Goal: Complete application form

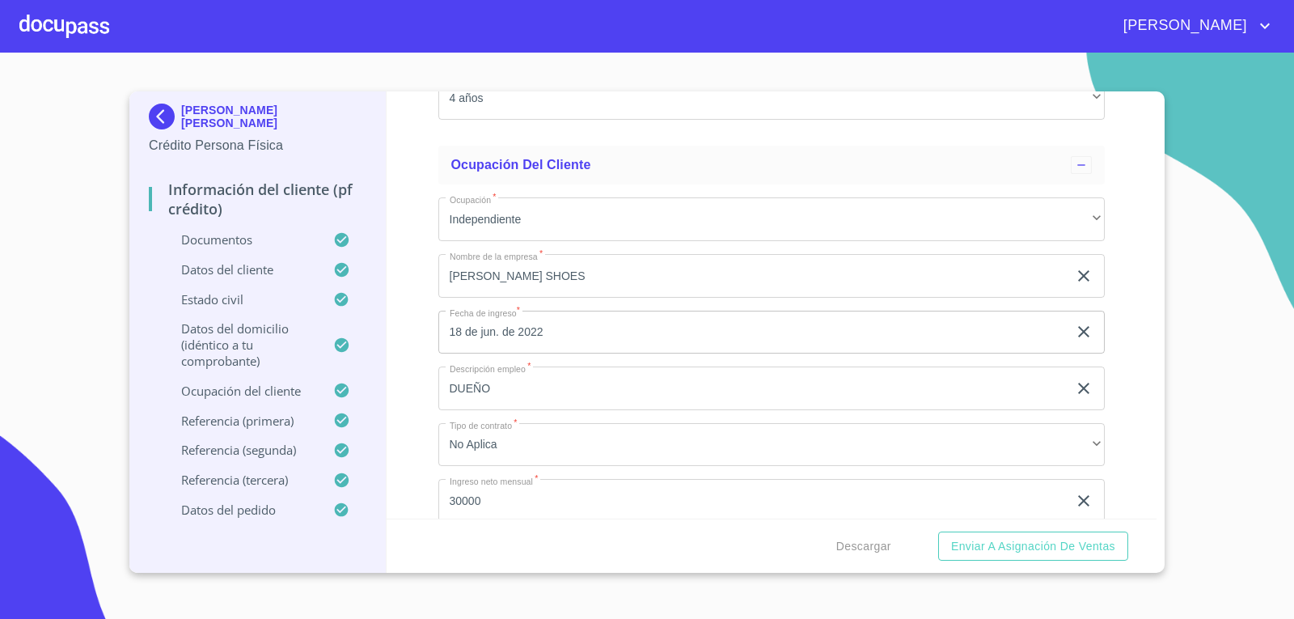
scroll to position [6390, 0]
drag, startPoint x: 528, startPoint y: 346, endPoint x: 503, endPoint y: 339, distance: 26.1
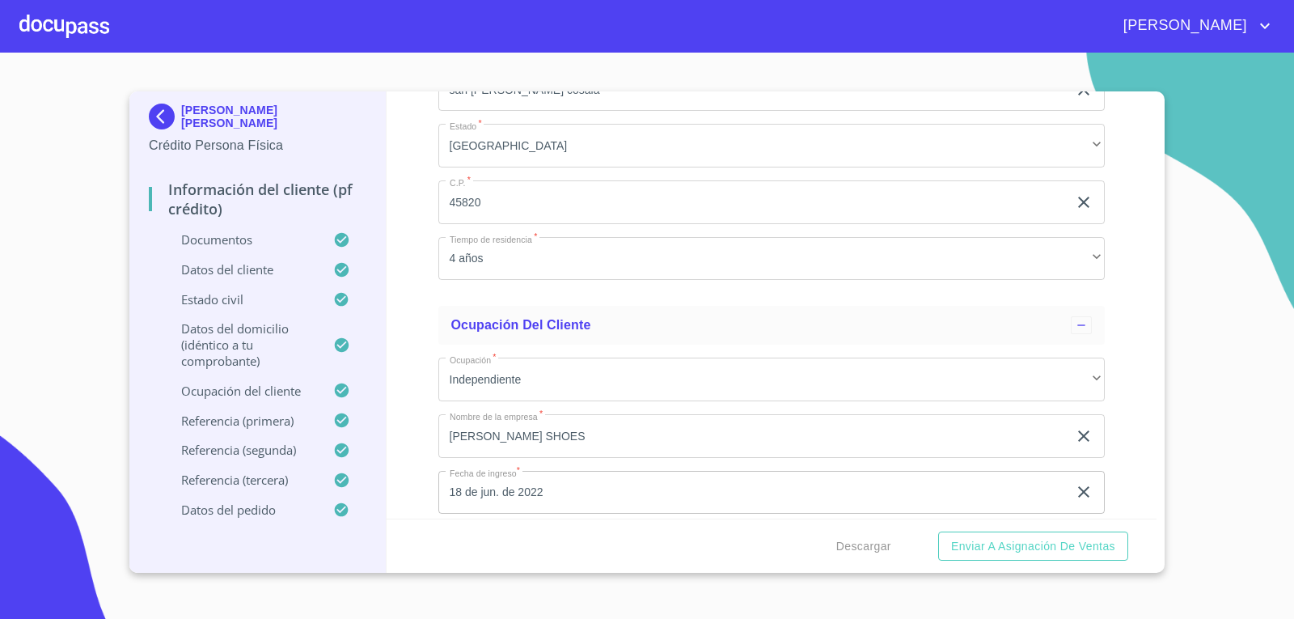
scroll to position [6228, 0]
click at [88, 36] on div at bounding box center [64, 26] width 90 height 52
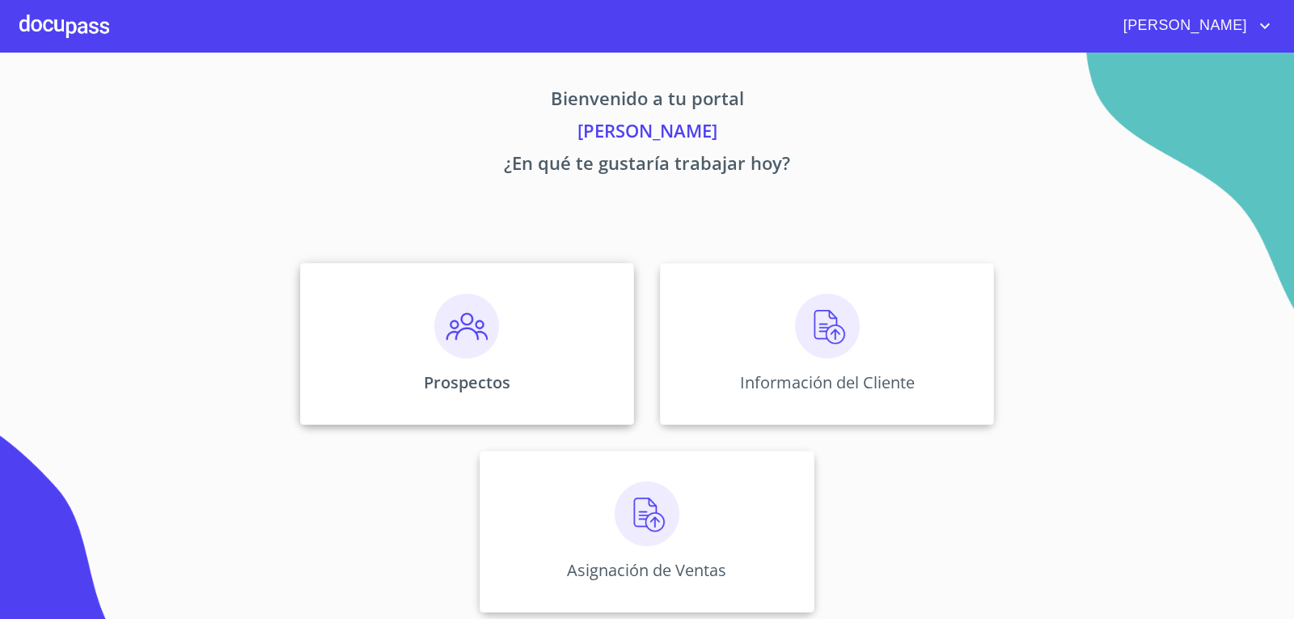
click at [434, 315] on img at bounding box center [466, 326] width 65 height 65
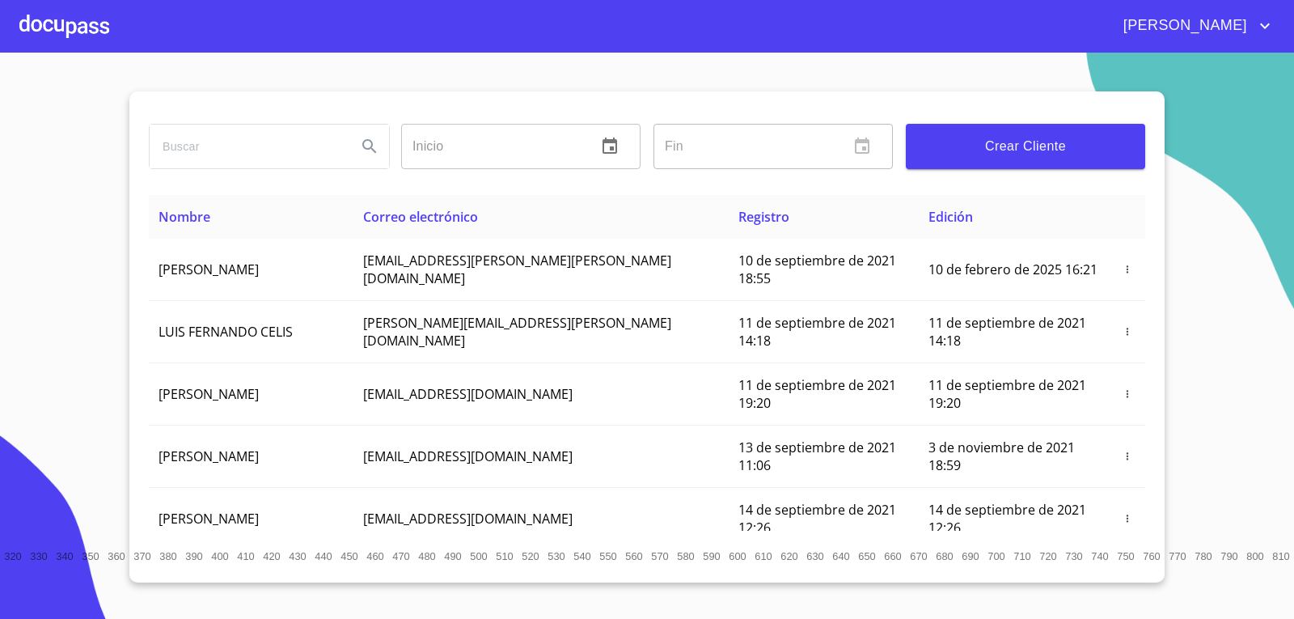
click at [259, 140] on input "search" at bounding box center [247, 147] width 194 height 44
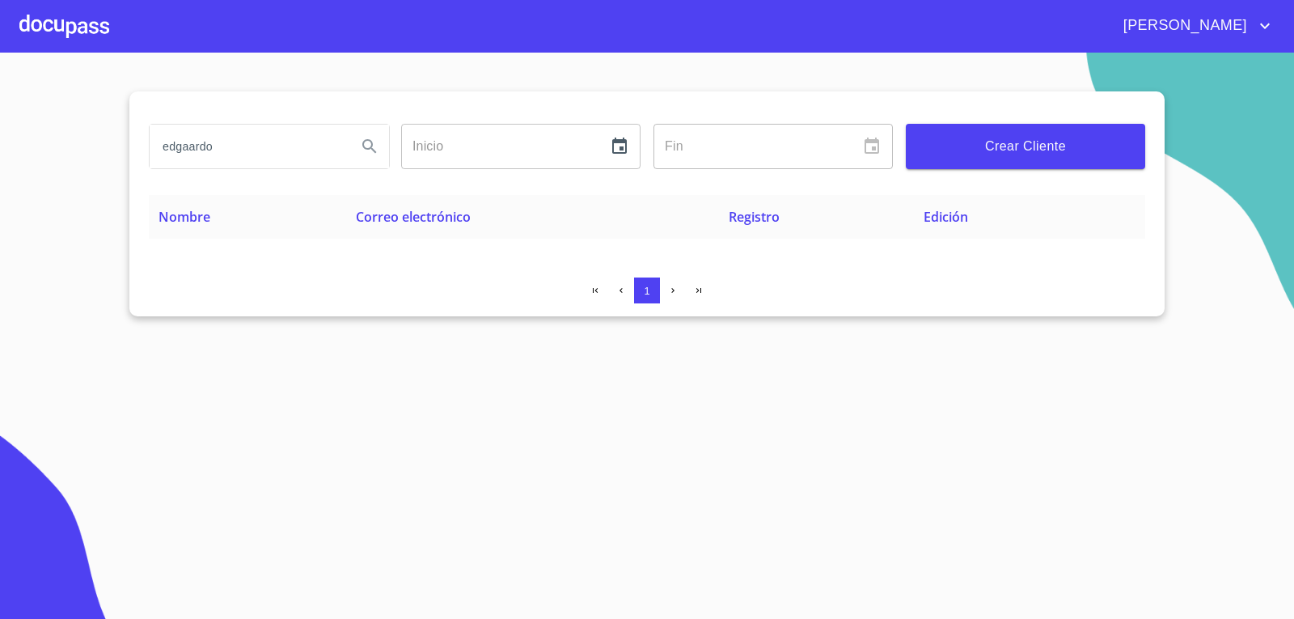
click at [265, 146] on input "edgaardo" at bounding box center [247, 147] width 194 height 44
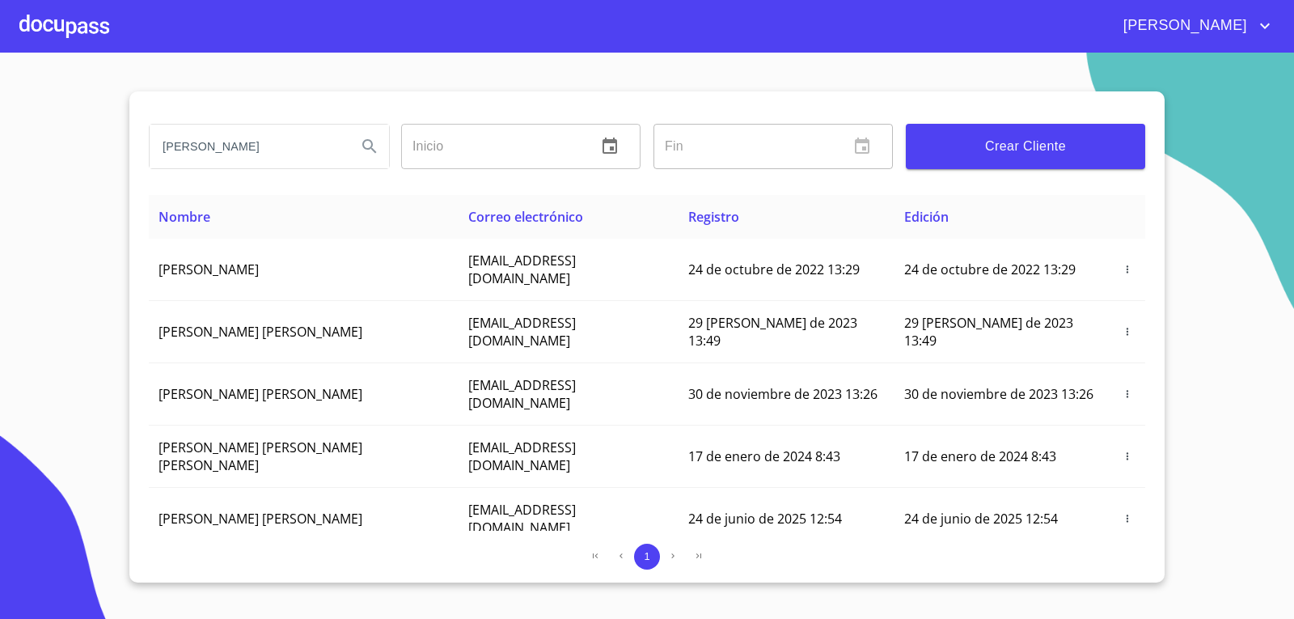
type input "[PERSON_NAME]"
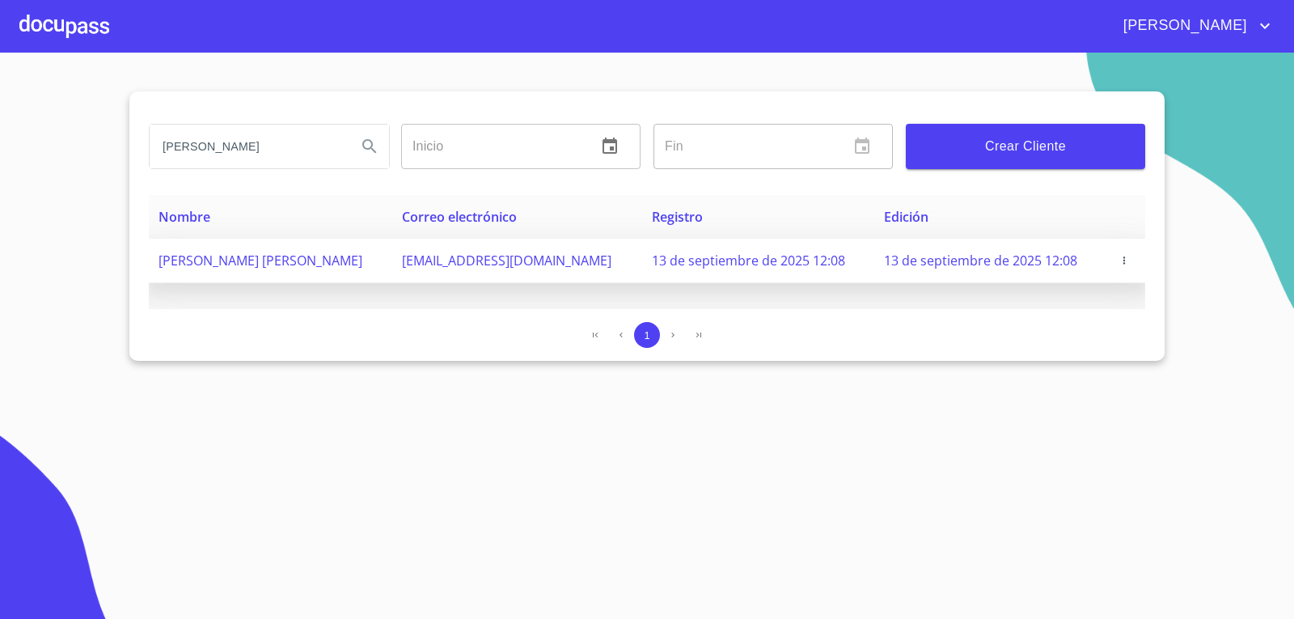
drag, startPoint x: 583, startPoint y: 257, endPoint x: 421, endPoint y: 252, distance: 161.9
click at [421, 252] on tr "[PERSON_NAME] [PERSON_NAME] [EMAIL_ADDRESS][DOMAIN_NAME] 13 de septiembre de 20…" at bounding box center [647, 261] width 997 height 44
copy tr "[EMAIL_ADDRESS][DOMAIN_NAME]"
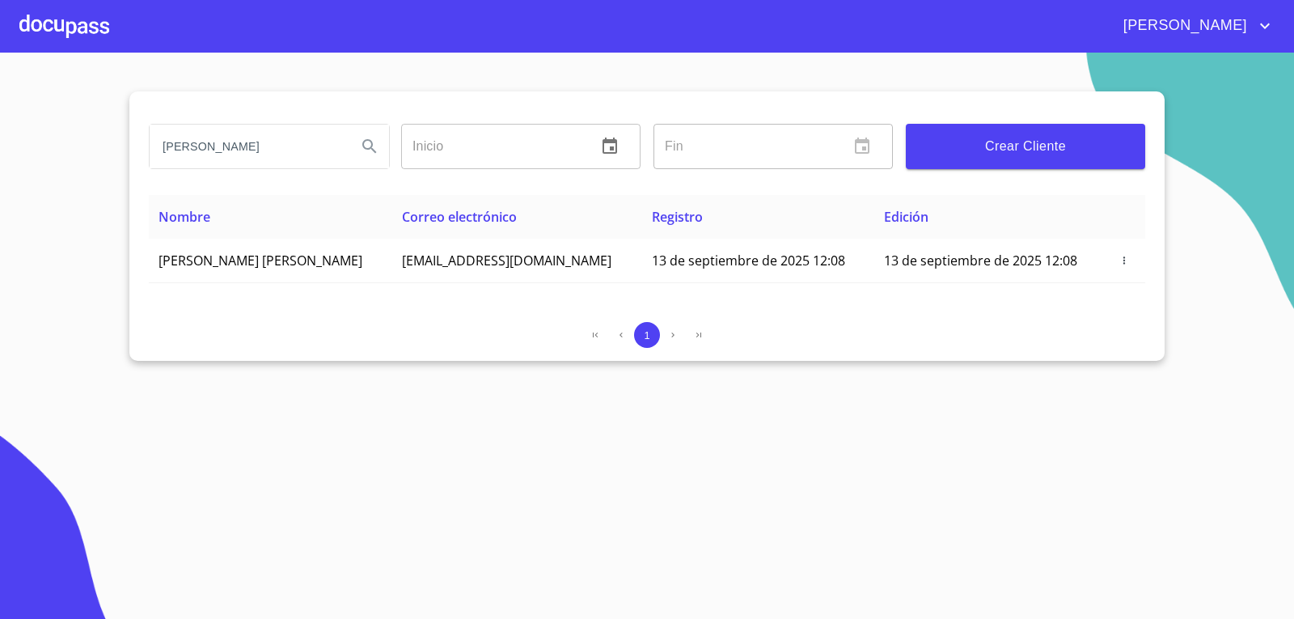
click at [57, 47] on div at bounding box center [64, 26] width 90 height 52
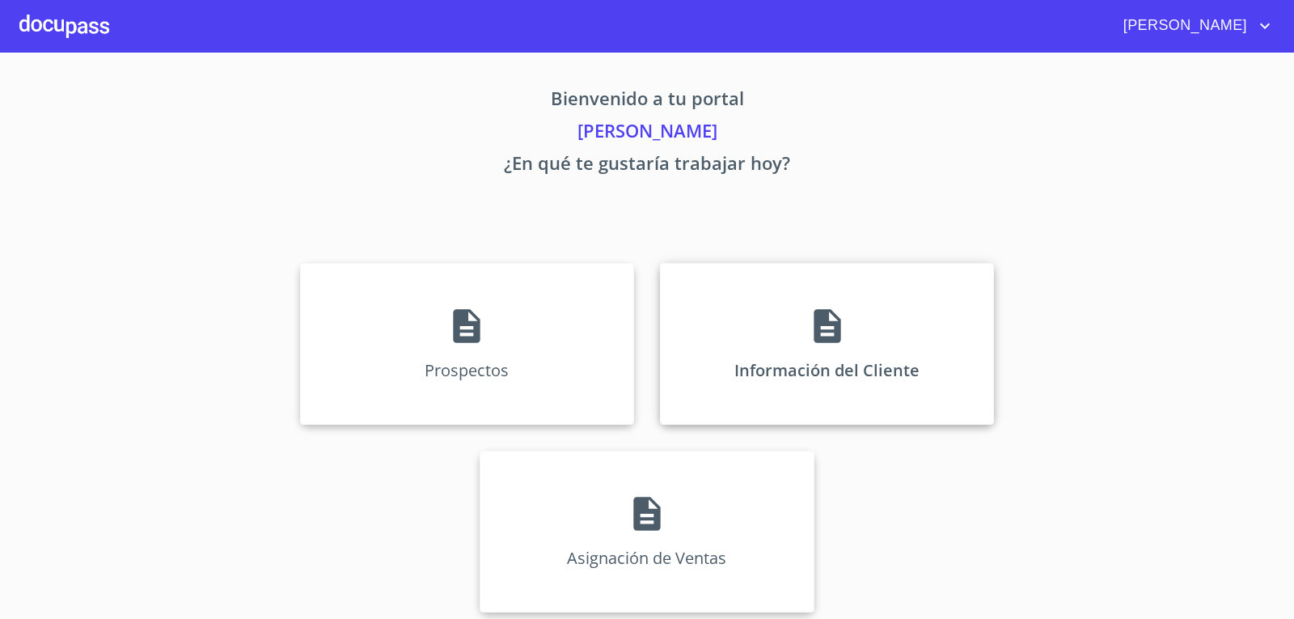
click at [794, 355] on div "Información del Cliente" at bounding box center [827, 344] width 334 height 162
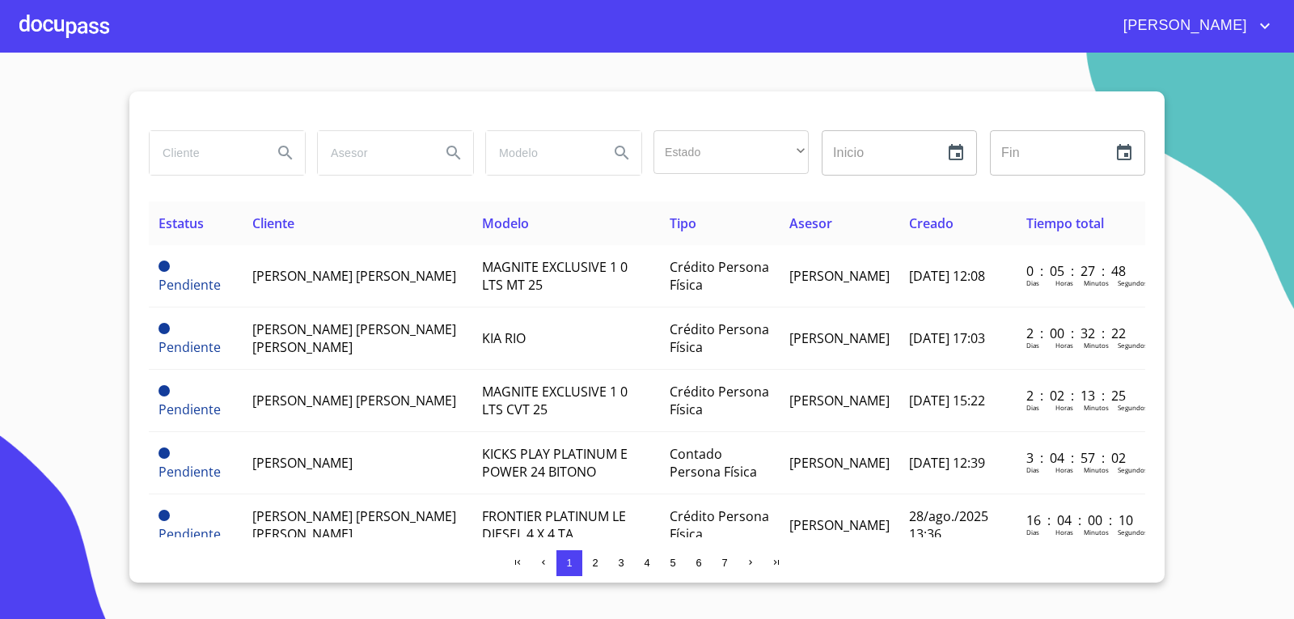
click at [211, 148] on input "search" at bounding box center [205, 153] width 110 height 44
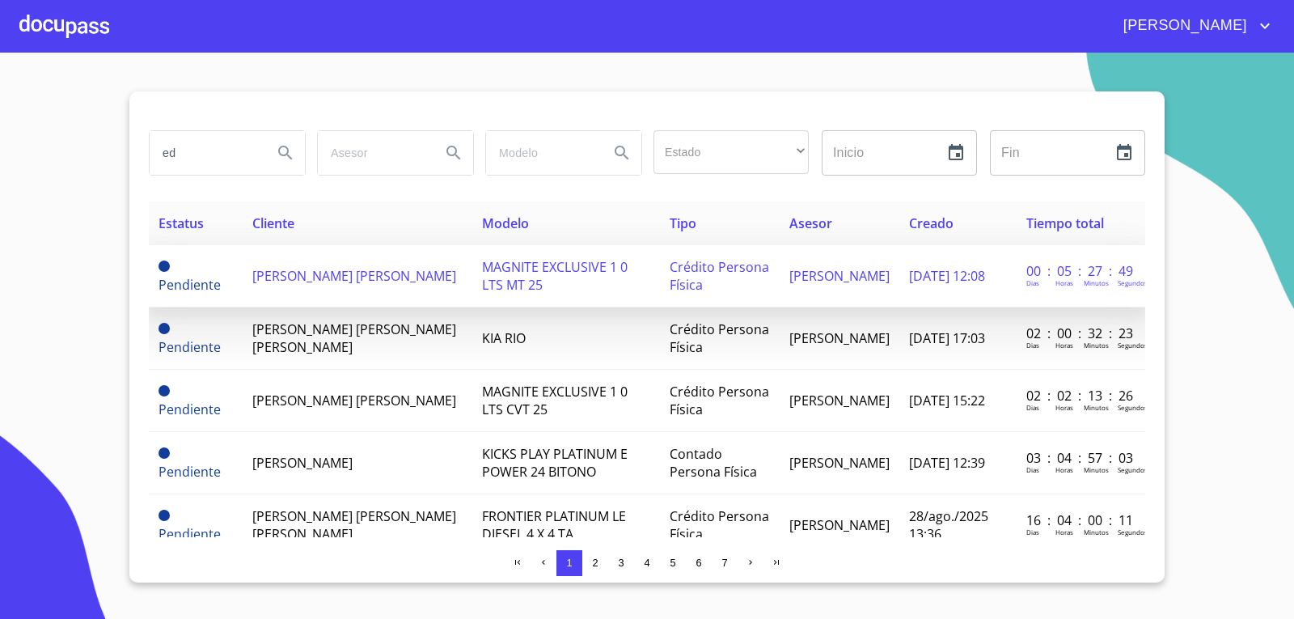
type input "ed"
click at [382, 277] on td "[PERSON_NAME] [PERSON_NAME]" at bounding box center [358, 276] width 230 height 62
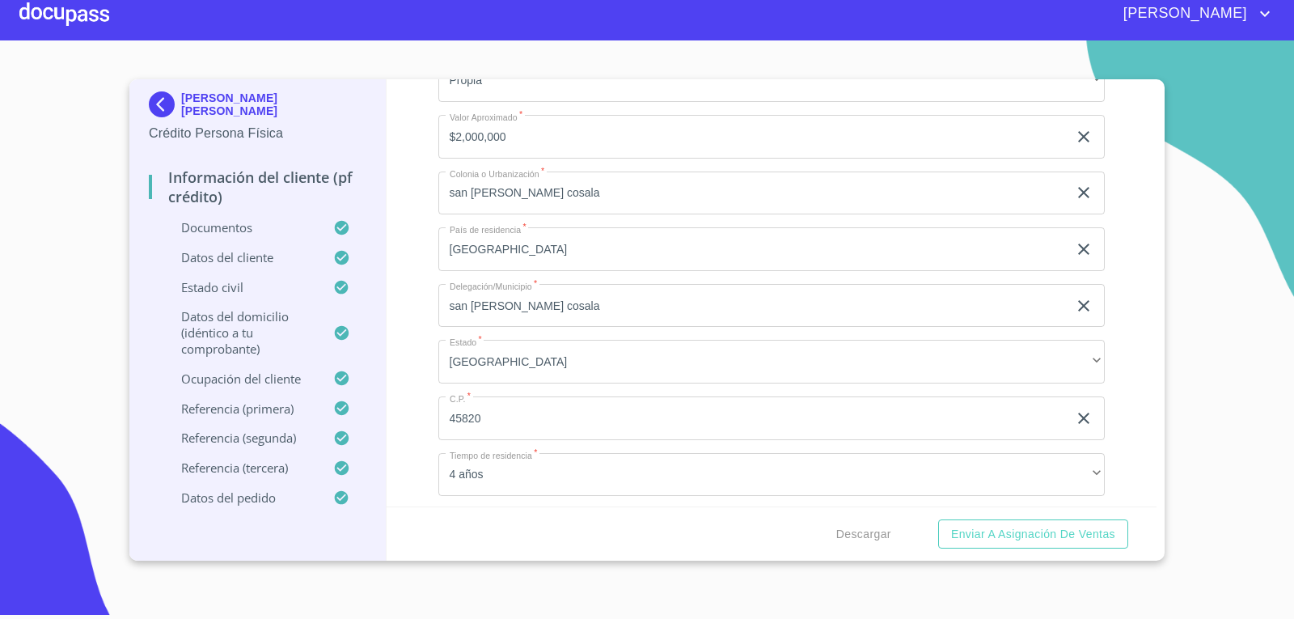
scroll to position [6017, 0]
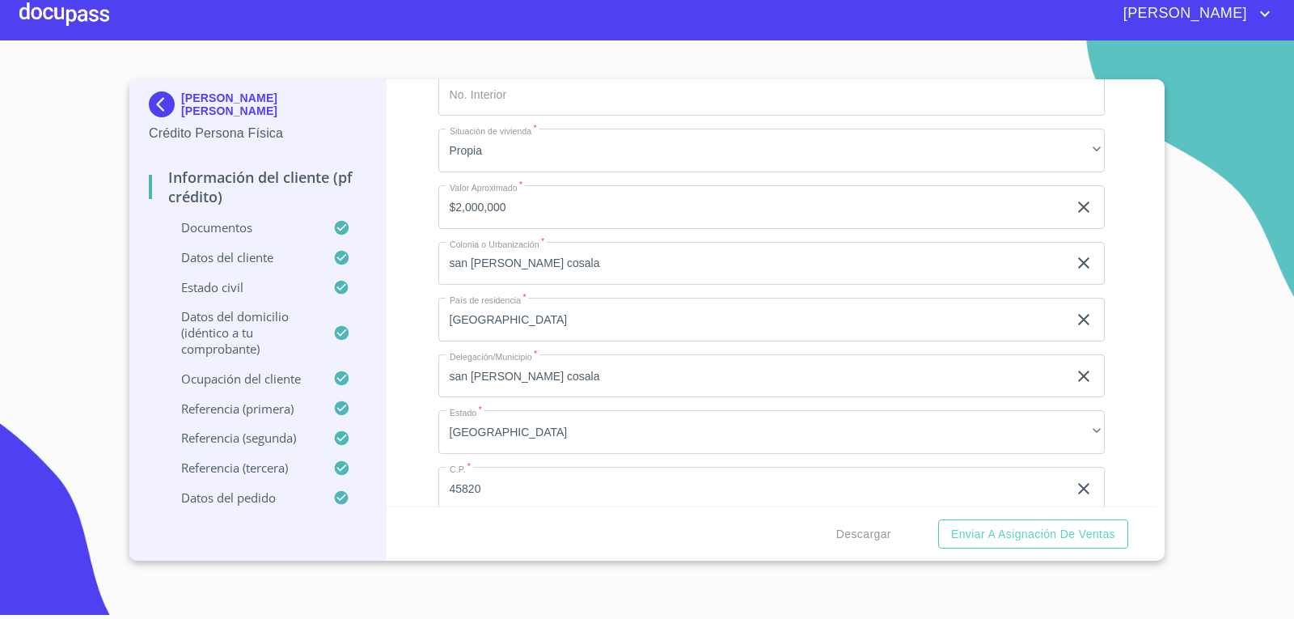
scroll to position [5936, 0]
click at [410, 358] on div "Información del cliente (PF crédito) Documentos Documento de identificación.   …" at bounding box center [772, 292] width 771 height 427
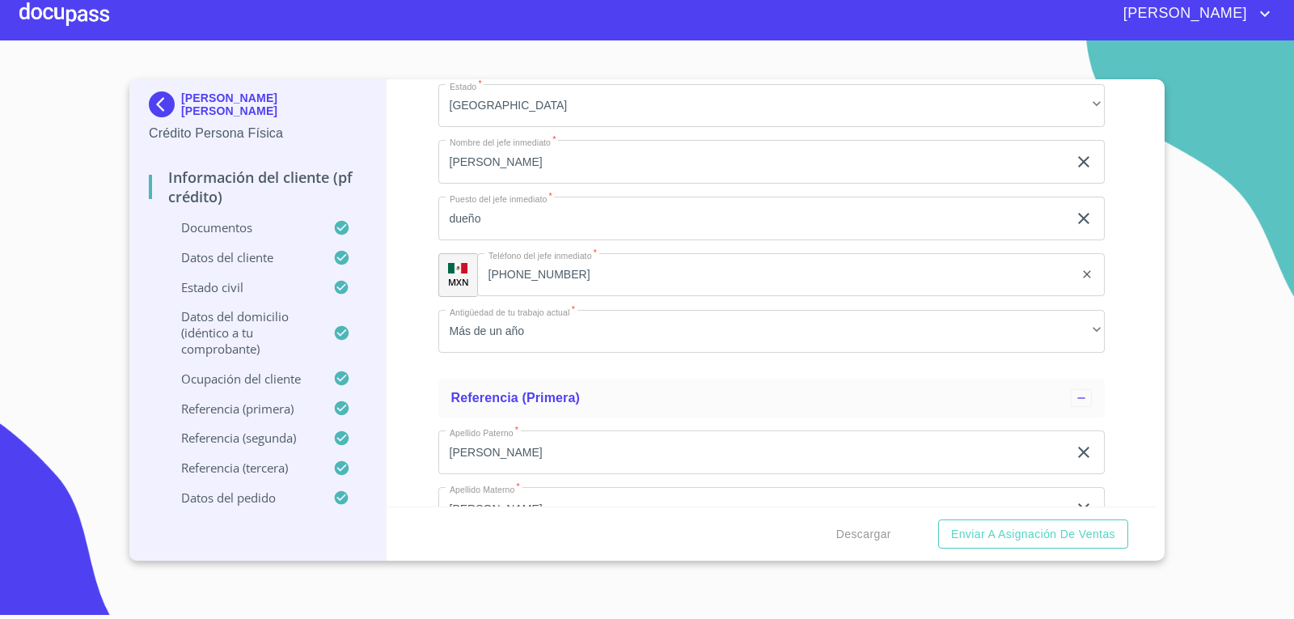
scroll to position [7473, 0]
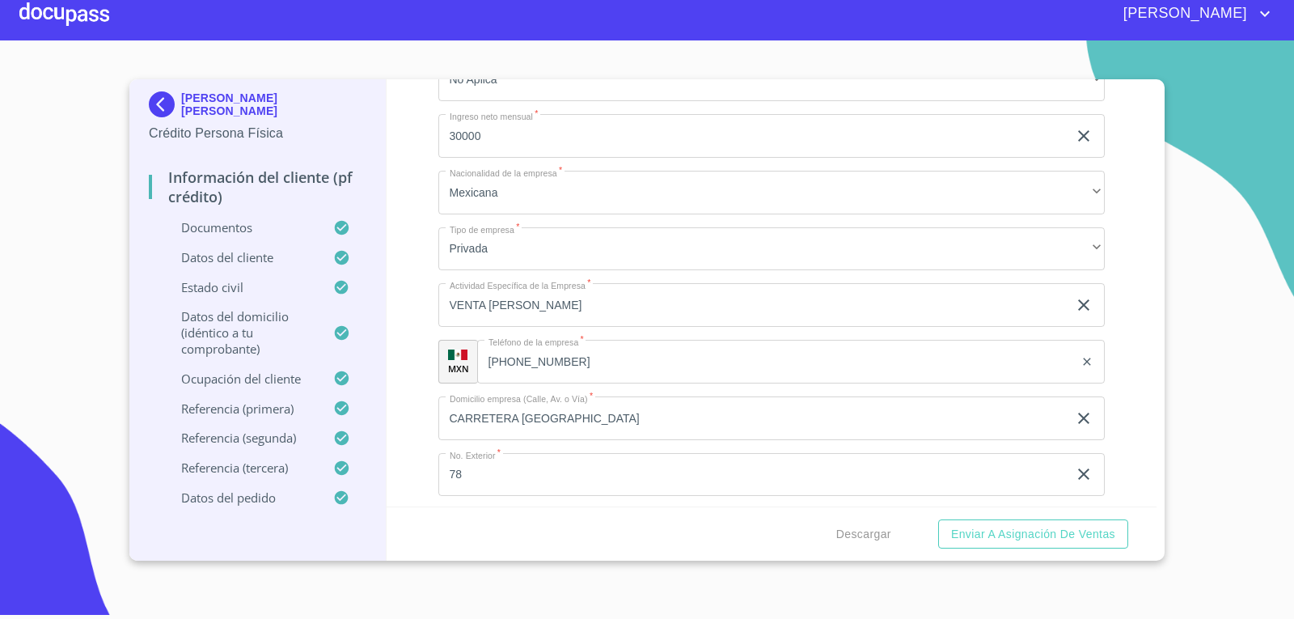
scroll to position [6664, 0]
